Goal: Task Accomplishment & Management: Manage account settings

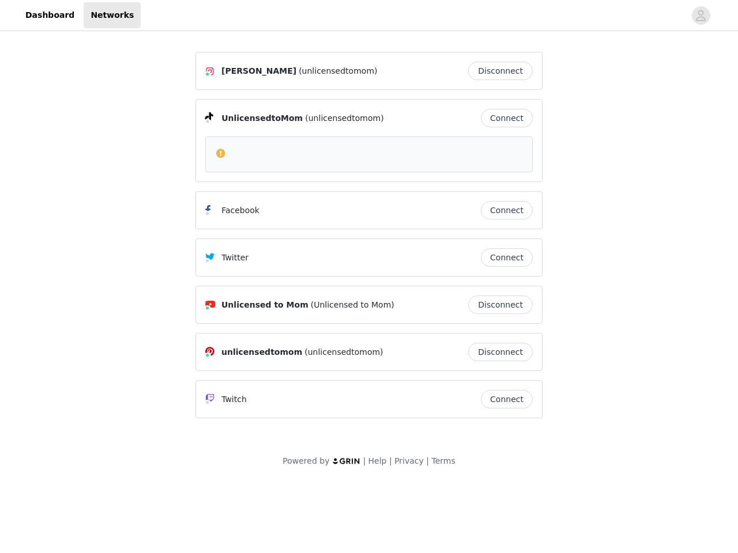
click at [369, 240] on div "Twitter Connect" at bounding box center [368, 258] width 347 height 38
click at [369, 16] on div at bounding box center [413, 15] width 544 height 26
click at [701, 16] on icon "avatar" at bounding box center [700, 15] width 11 height 18
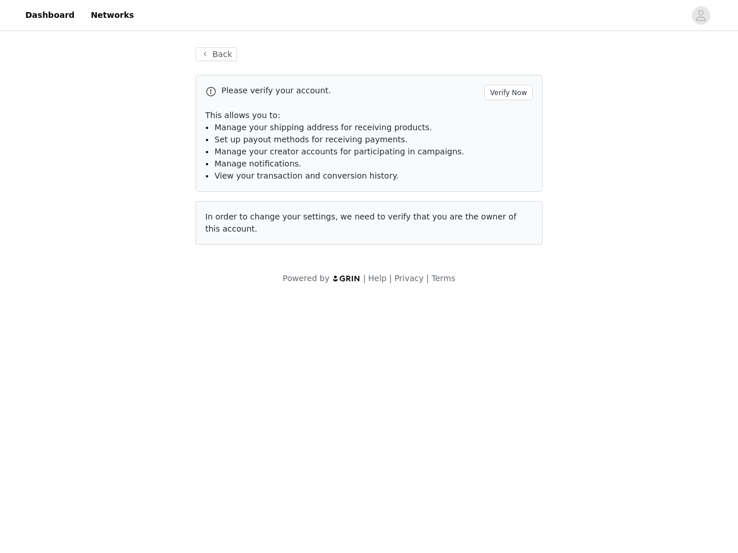
click at [503, 71] on div "Back Please verify your account. Verify Now This allows you to: Manage your shi…" at bounding box center [369, 145] width 375 height 225
click at [507, 118] on p "This allows you to:" at bounding box center [368, 115] width 327 height 12
click at [507, 210] on div "In order to change your settings, we need to verify that you are the owner of t…" at bounding box center [368, 223] width 347 height 44
